Goal: Navigation & Orientation: Find specific page/section

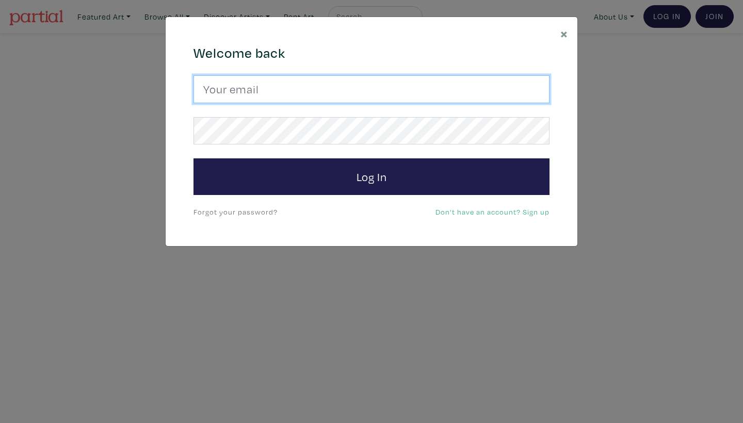
type input "emmaenright2@hotmail.com"
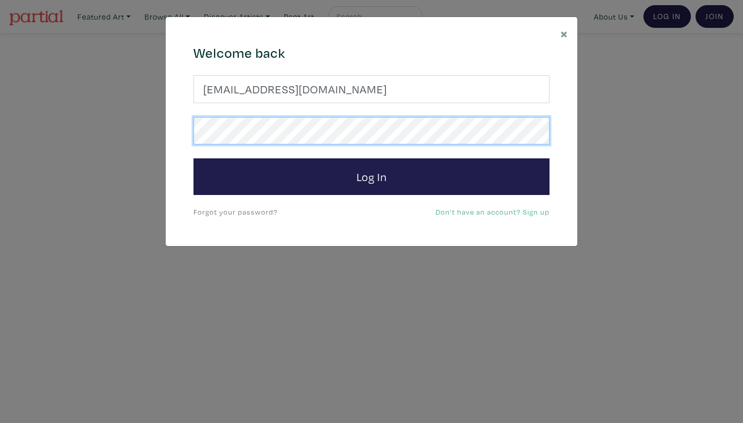
click at [372, 176] on button "Log In" at bounding box center [371, 176] width 356 height 37
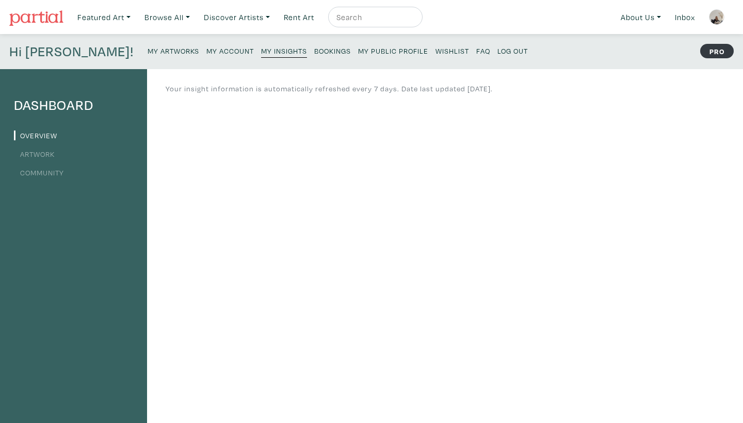
click at [314, 46] on small "Bookings" at bounding box center [332, 51] width 37 height 10
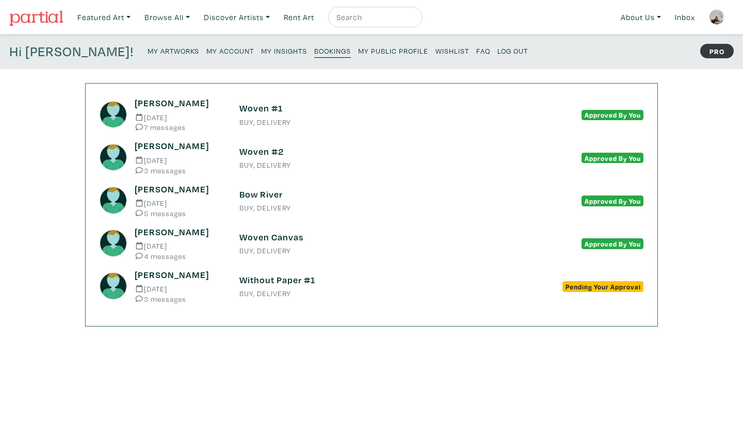
click at [358, 51] on small "My Public Profile" at bounding box center [393, 51] width 70 height 10
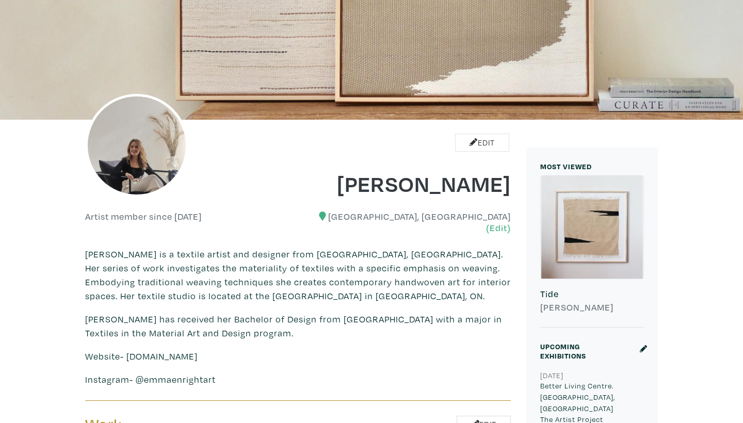
scroll to position [54, 0]
